Goal: Task Accomplishment & Management: Manage account settings

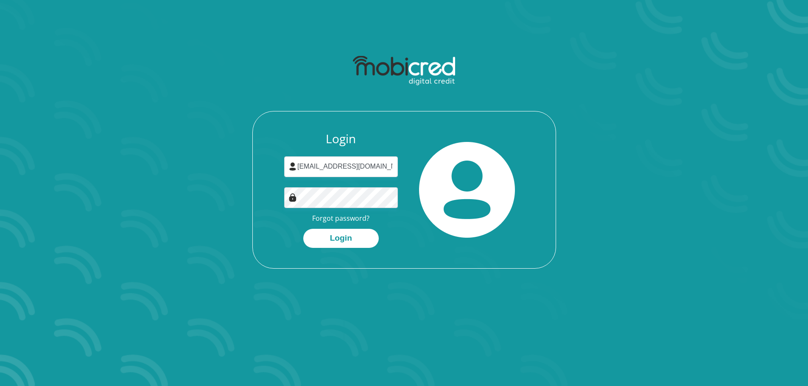
type input "[EMAIL_ADDRESS][DOMAIN_NAME]"
click at [356, 236] on button "Login" at bounding box center [340, 238] width 75 height 19
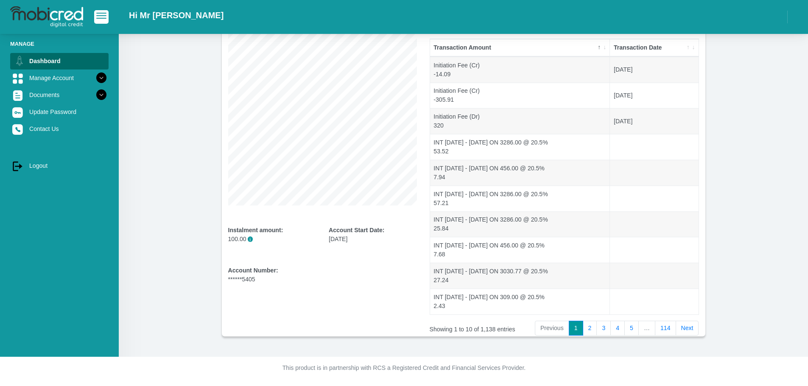
scroll to position [92, 0]
click at [671, 332] on link "114" at bounding box center [665, 328] width 21 height 15
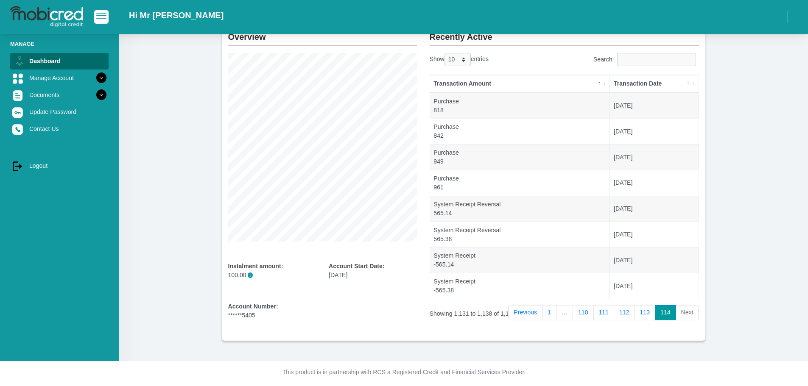
scroll to position [60, 0]
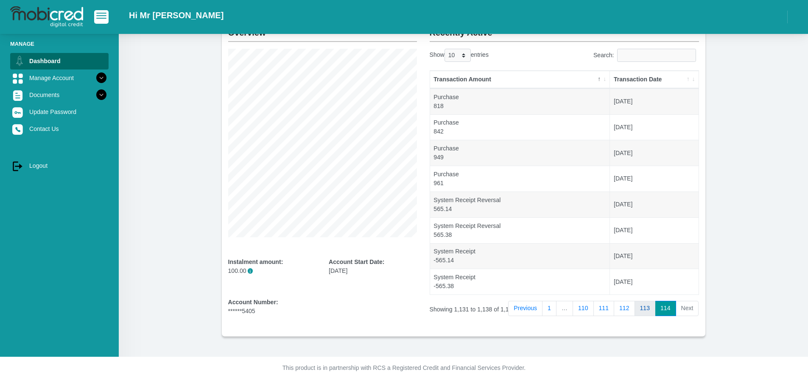
click at [649, 312] on link "113" at bounding box center [644, 308] width 21 height 15
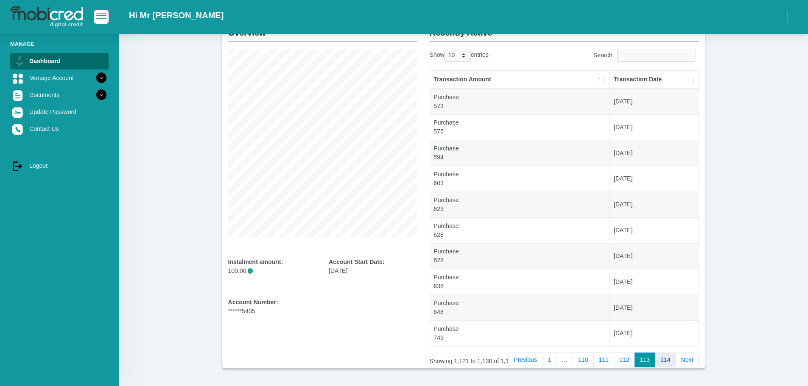
click at [661, 364] on link "114" at bounding box center [665, 360] width 21 height 15
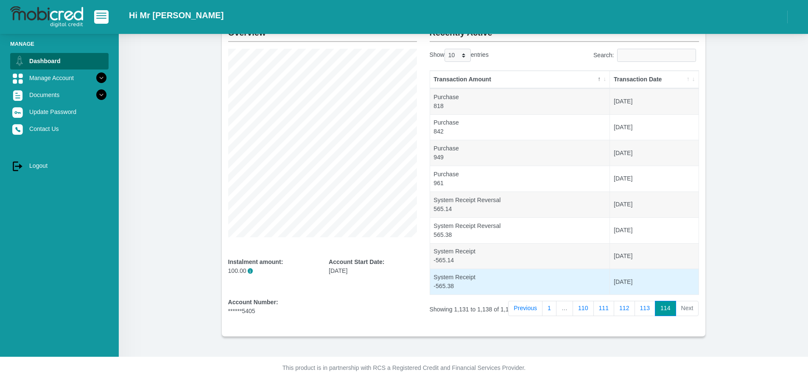
click at [514, 287] on td "System Receipt -565.38" at bounding box center [520, 282] width 180 height 26
click at [512, 286] on td "System Receipt -565.38" at bounding box center [520, 282] width 180 height 26
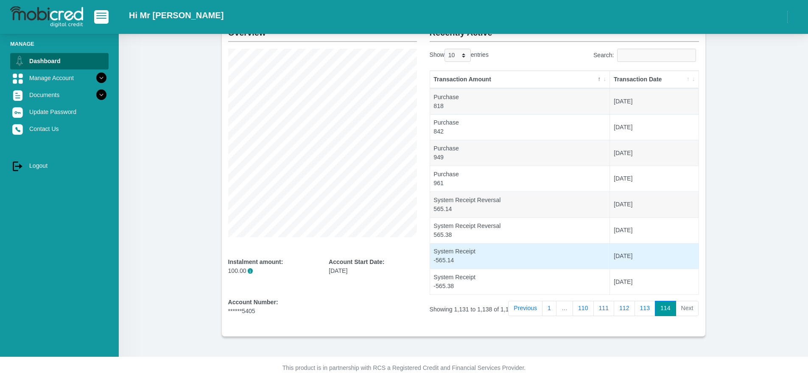
click at [638, 259] on td "[DATE]" at bounding box center [654, 256] width 88 height 26
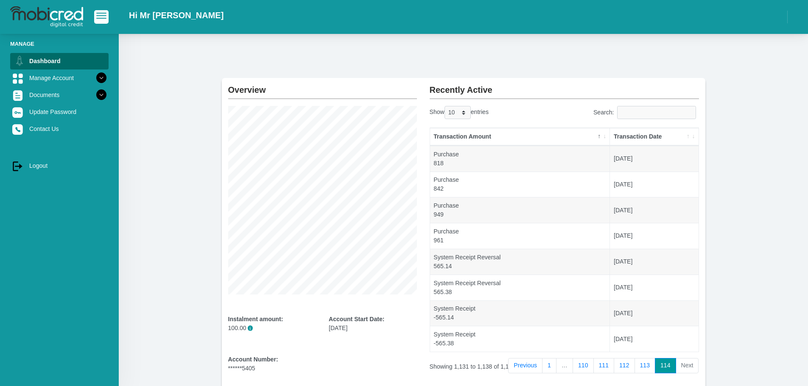
scroll to position [0, 0]
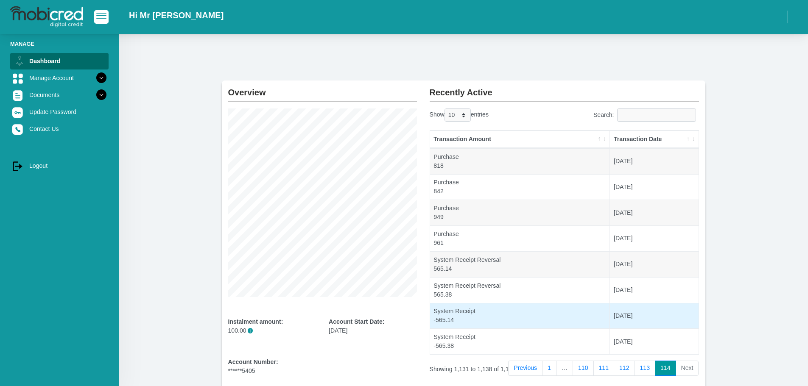
click at [679, 320] on td "[DATE]" at bounding box center [654, 316] width 88 height 26
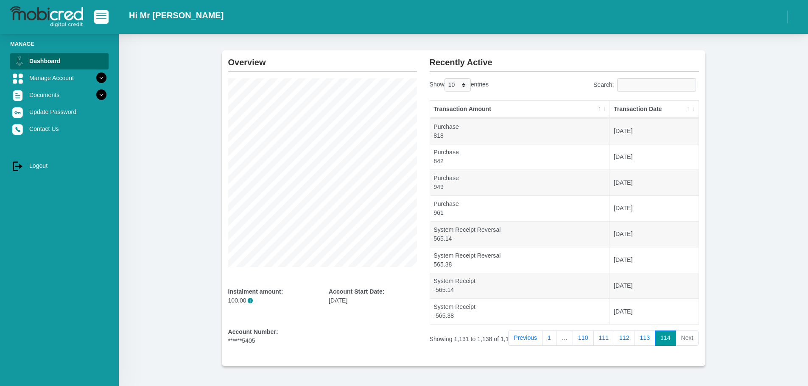
scroll to position [60, 0]
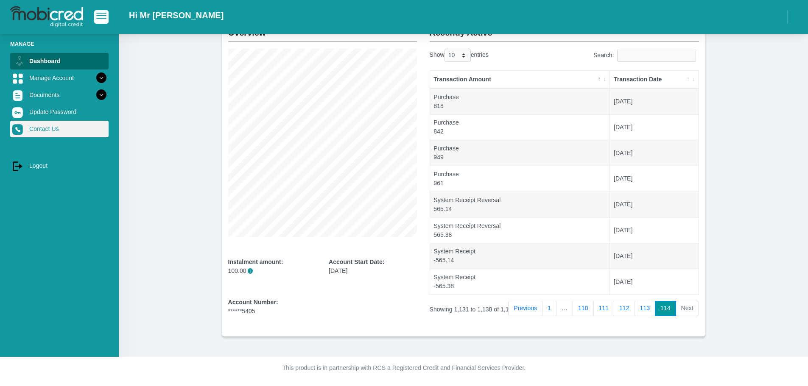
click at [46, 130] on link "Contact Us" at bounding box center [59, 129] width 98 height 16
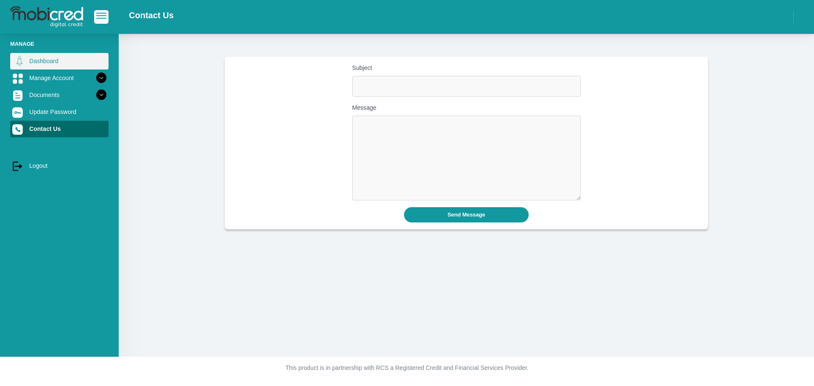
click at [51, 61] on link "Dashboard" at bounding box center [59, 61] width 98 height 16
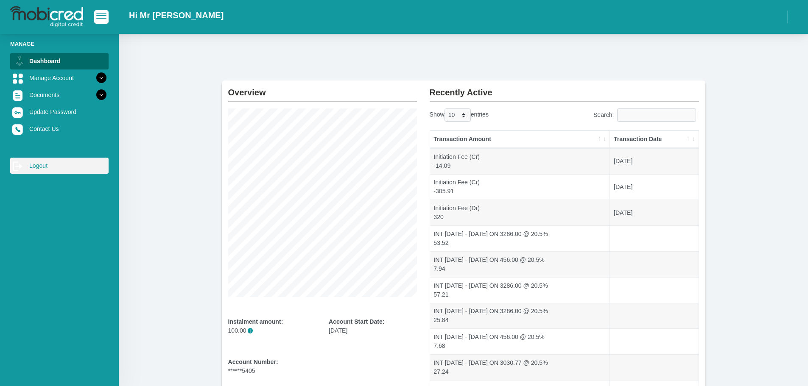
click at [42, 165] on link "log out Logout" at bounding box center [59, 166] width 98 height 16
